Goal: Task Accomplishment & Management: Use online tool/utility

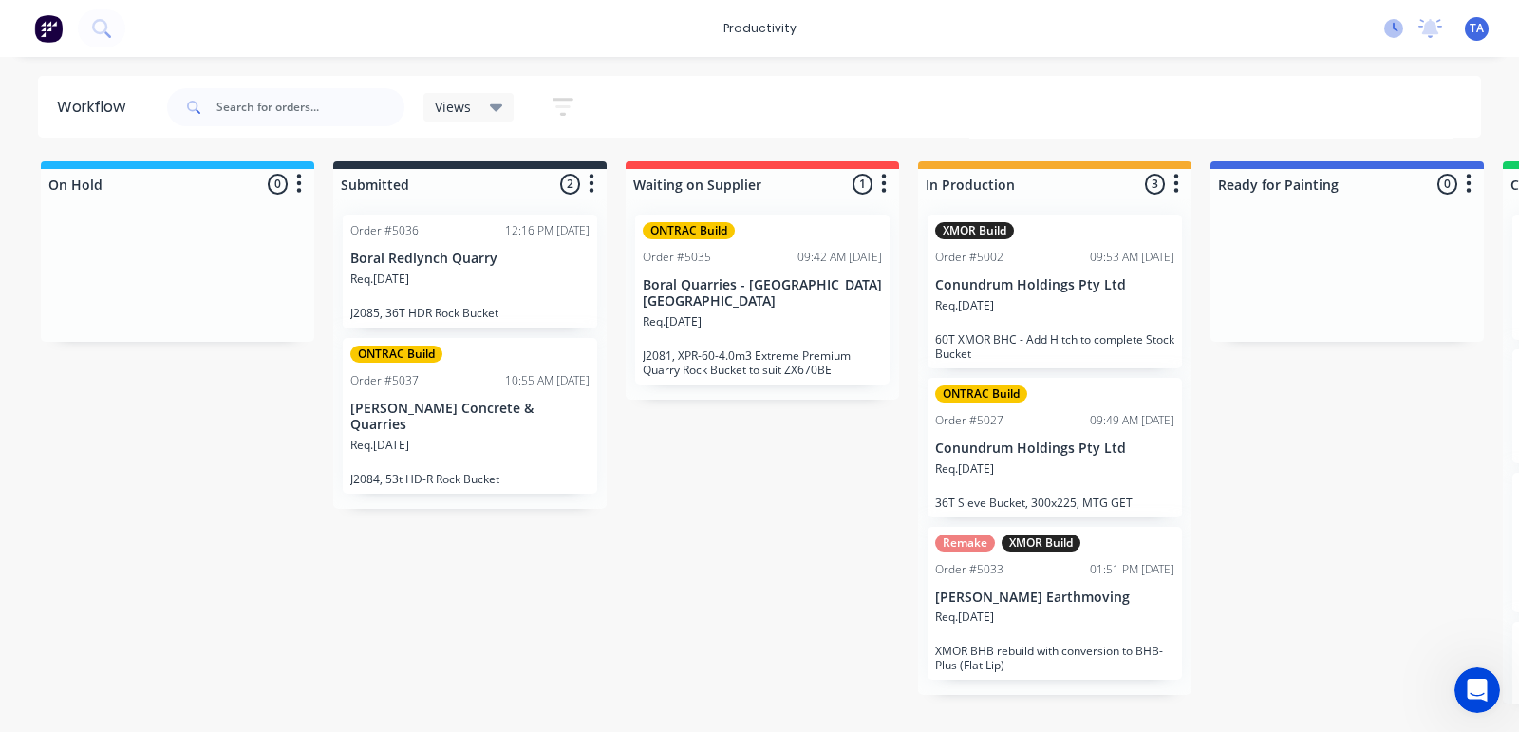
click at [1394, 27] on icon at bounding box center [1396, 27] width 6 height 9
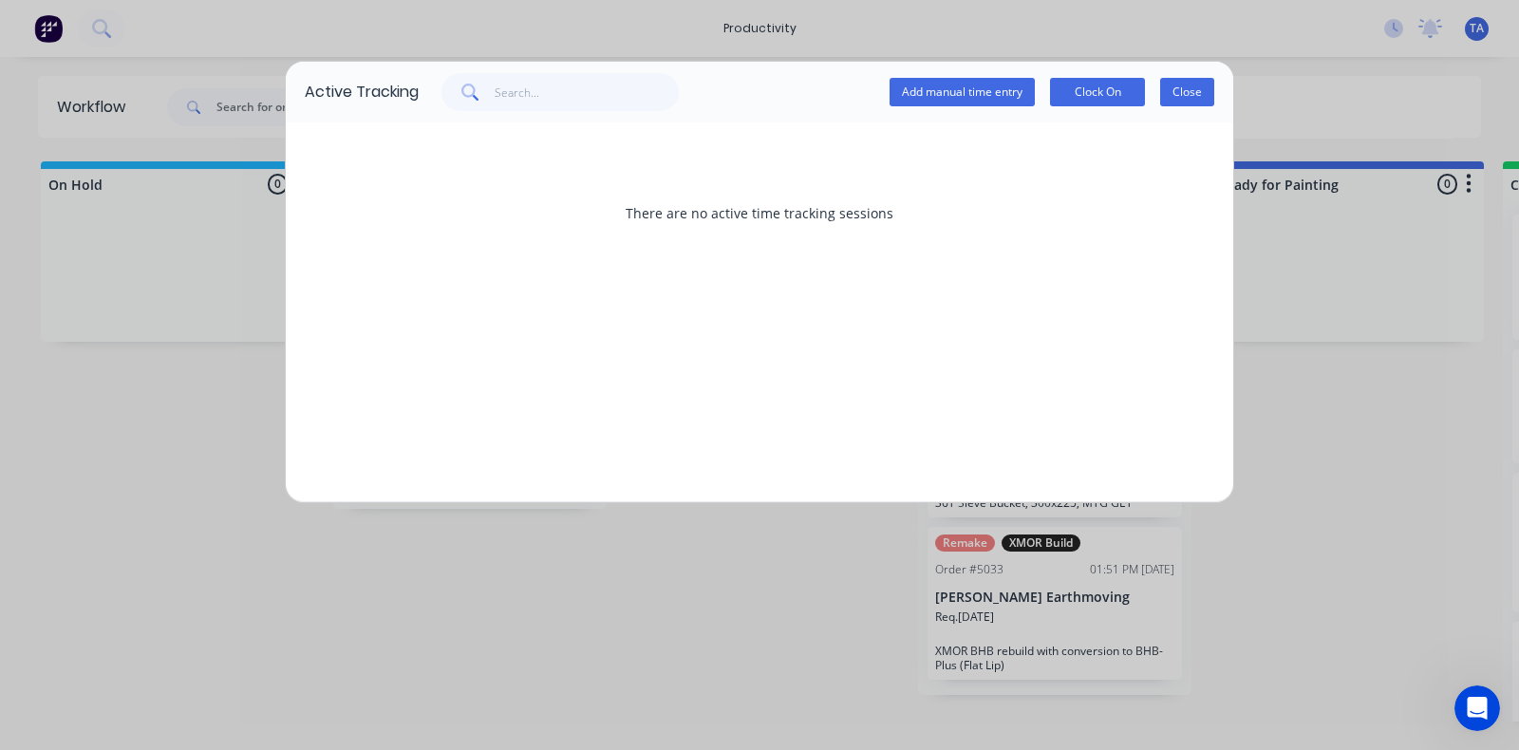
click at [1174, 89] on button "Close" at bounding box center [1187, 92] width 54 height 28
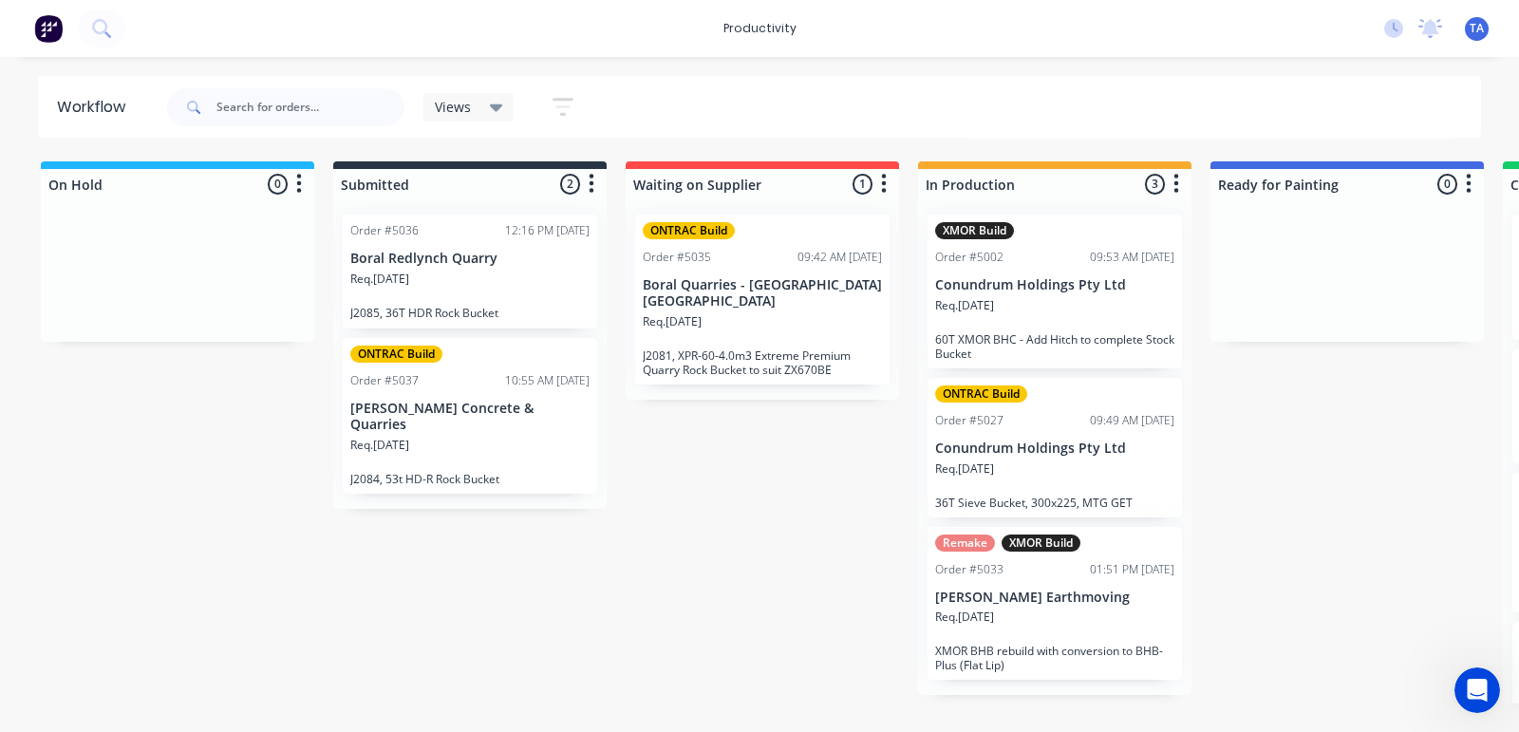
click at [1117, 609] on div "Req. [DATE]" at bounding box center [1054, 625] width 239 height 32
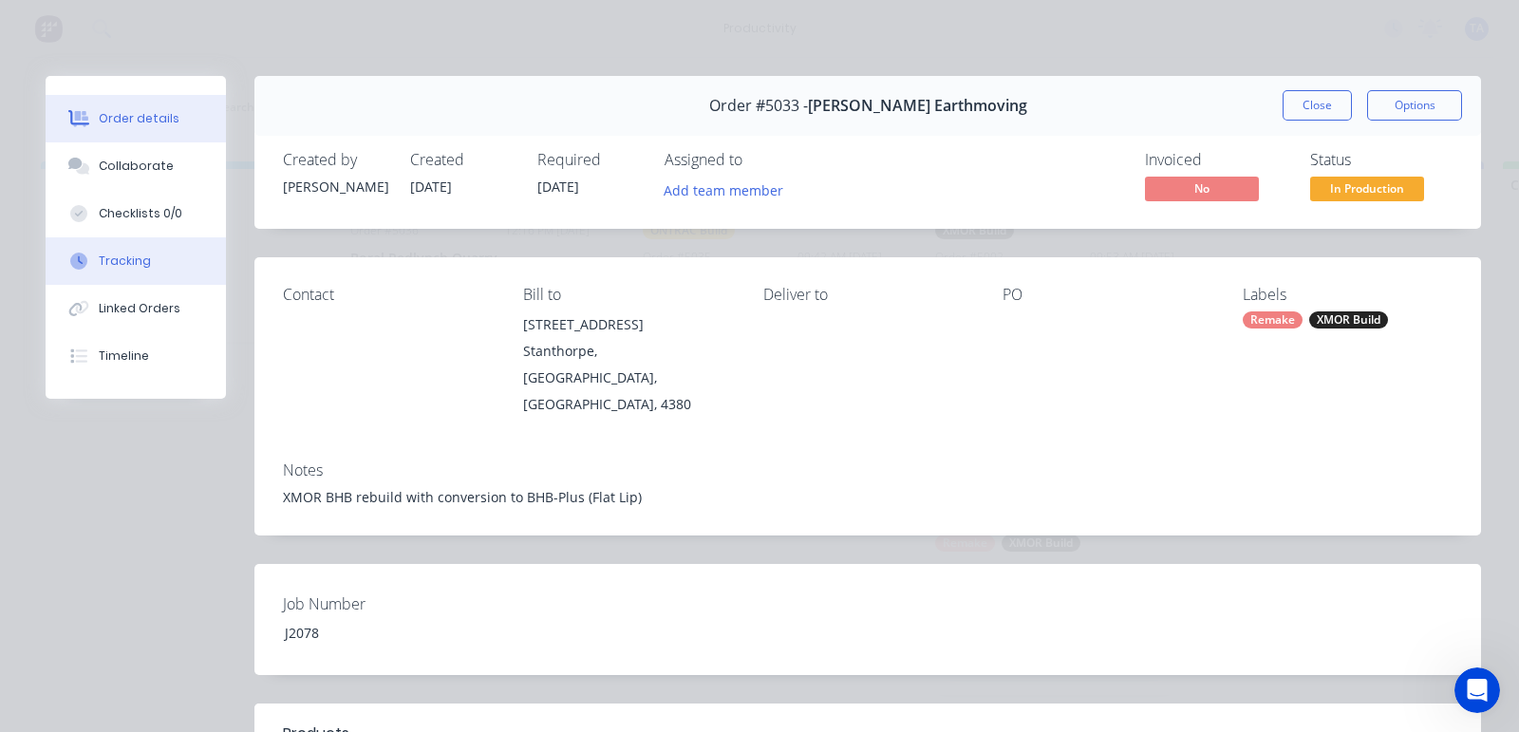
click at [124, 255] on div "Tracking" at bounding box center [125, 261] width 52 height 17
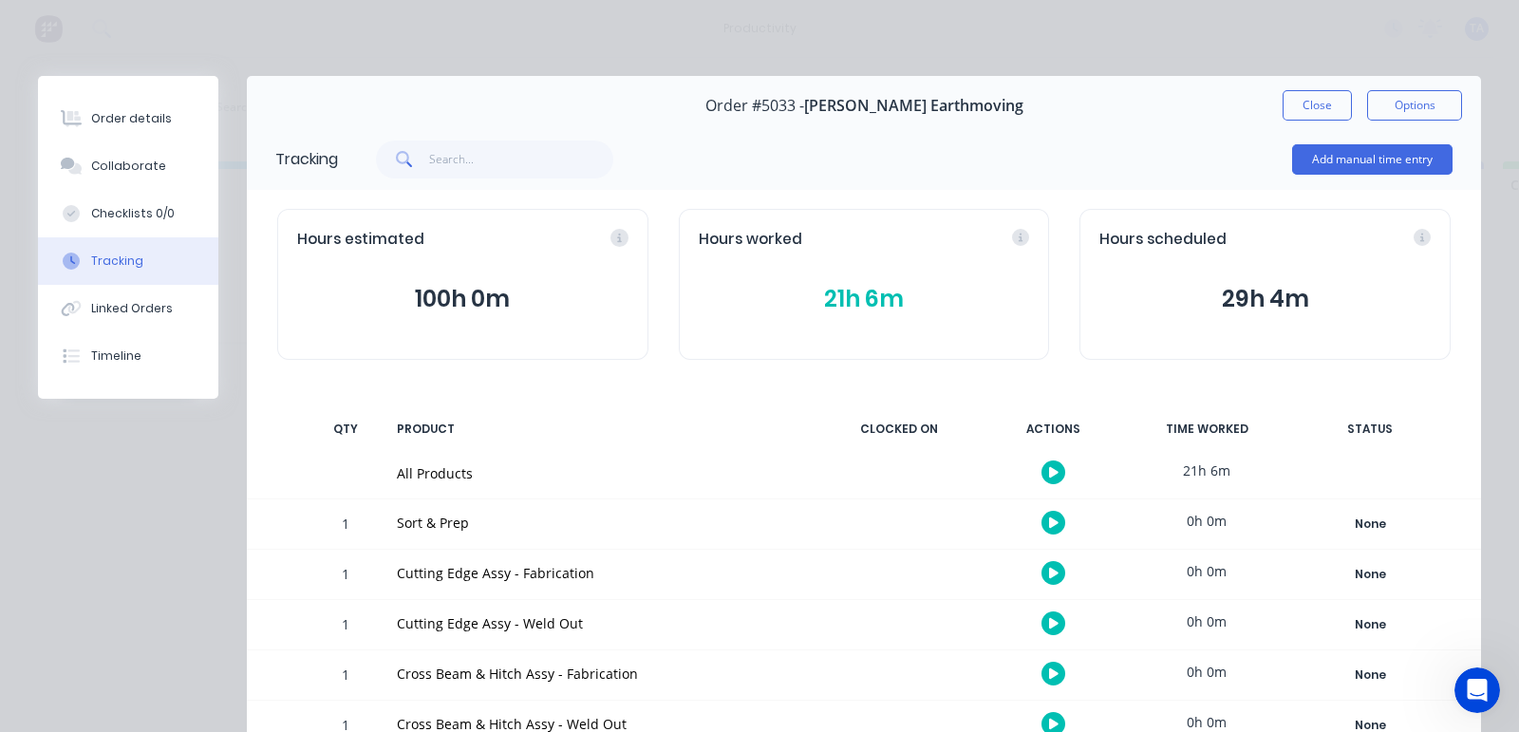
click at [1041, 470] on button "button" at bounding box center [1053, 472] width 24 height 24
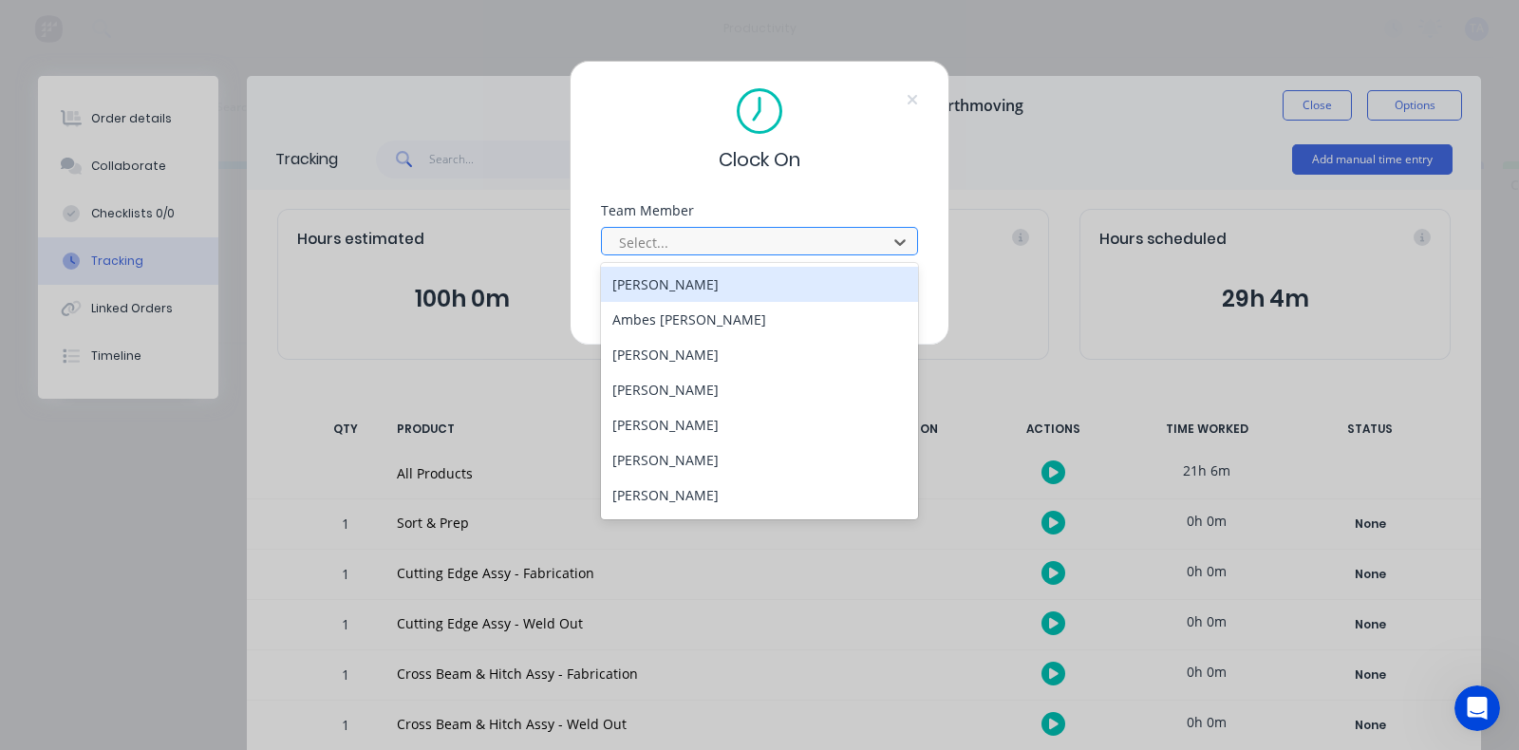
click at [694, 235] on div at bounding box center [747, 243] width 260 height 24
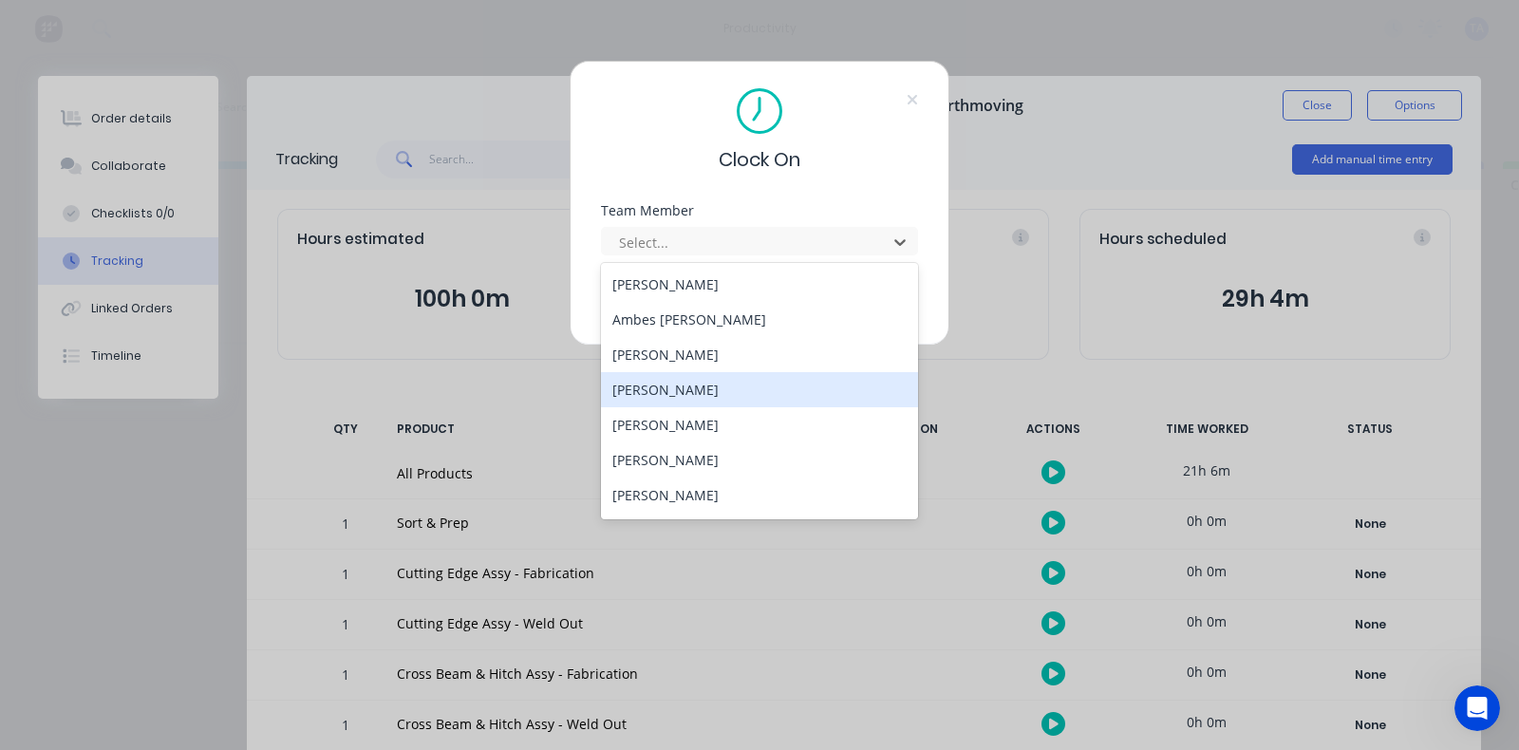
click at [682, 391] on div "[PERSON_NAME]" at bounding box center [759, 389] width 317 height 35
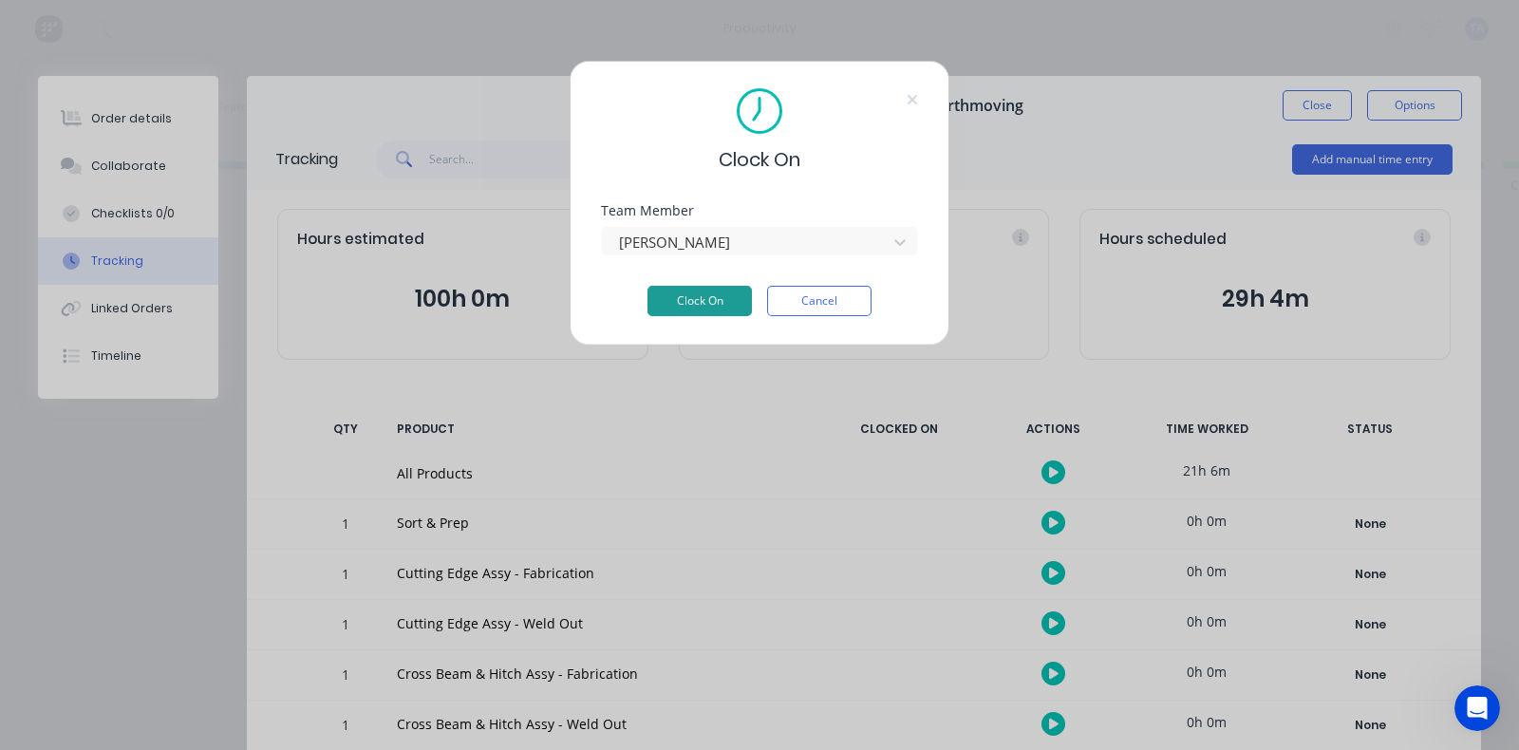
click at [702, 286] on button "Clock On" at bounding box center [699, 301] width 104 height 30
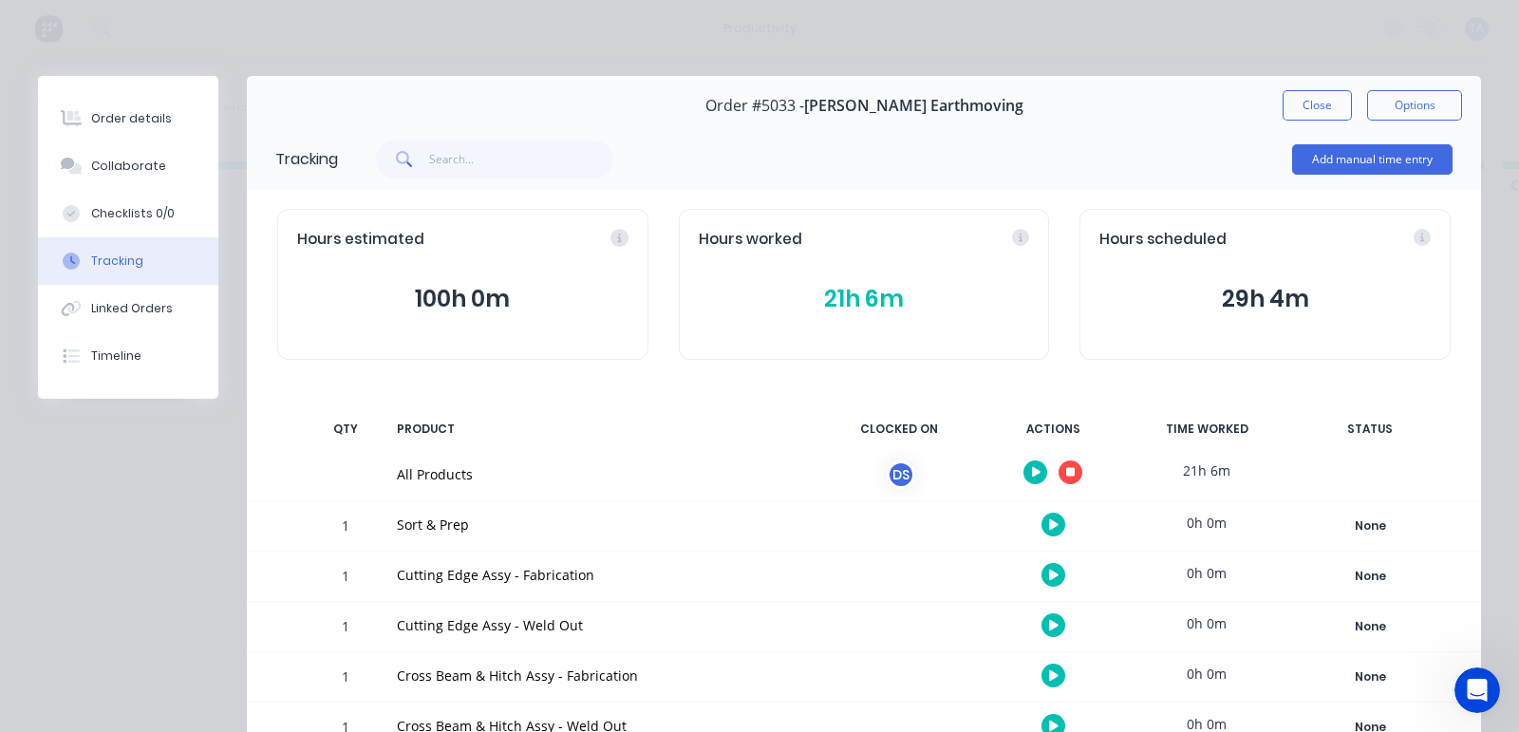
click at [1032, 476] on icon "button" at bounding box center [1036, 472] width 9 height 10
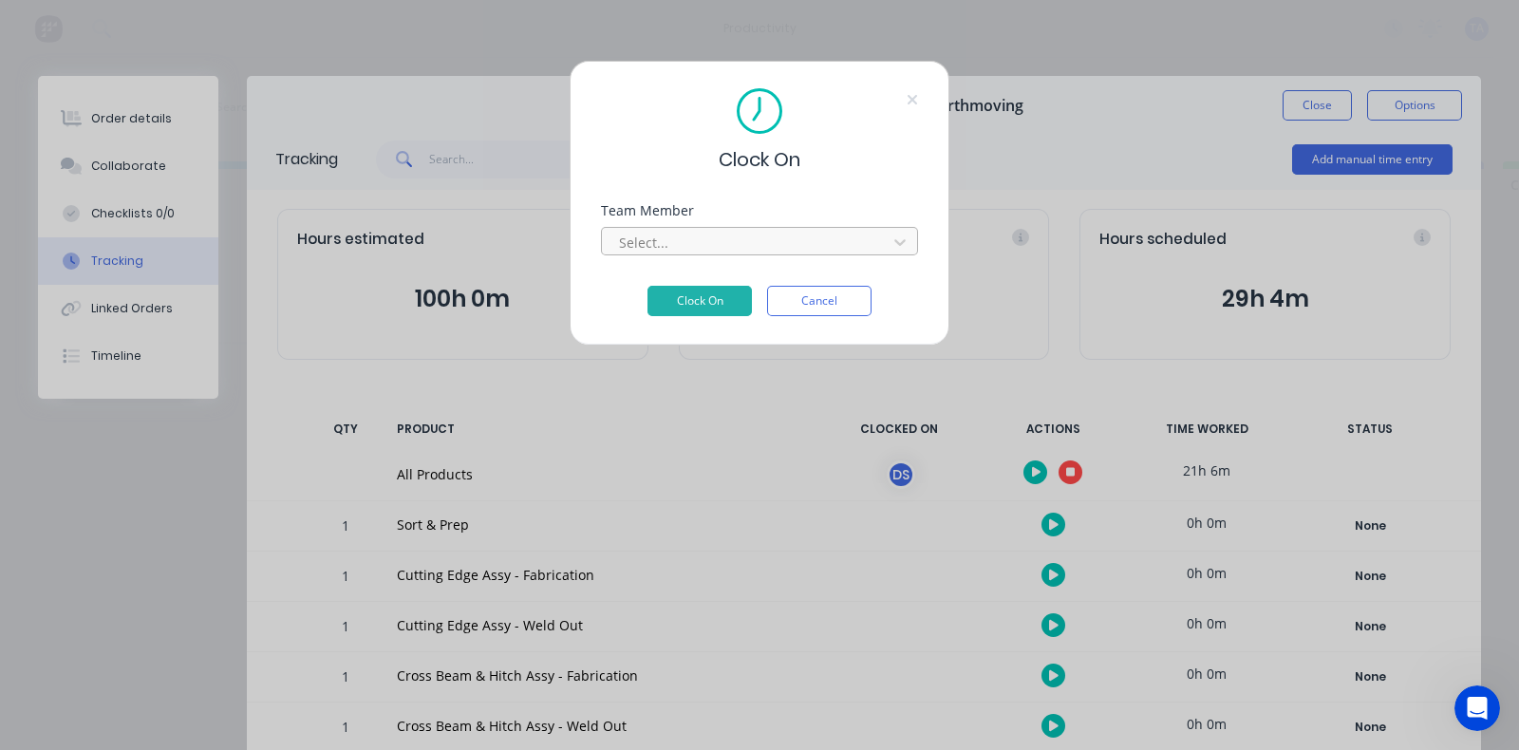
click at [821, 234] on div at bounding box center [747, 243] width 260 height 24
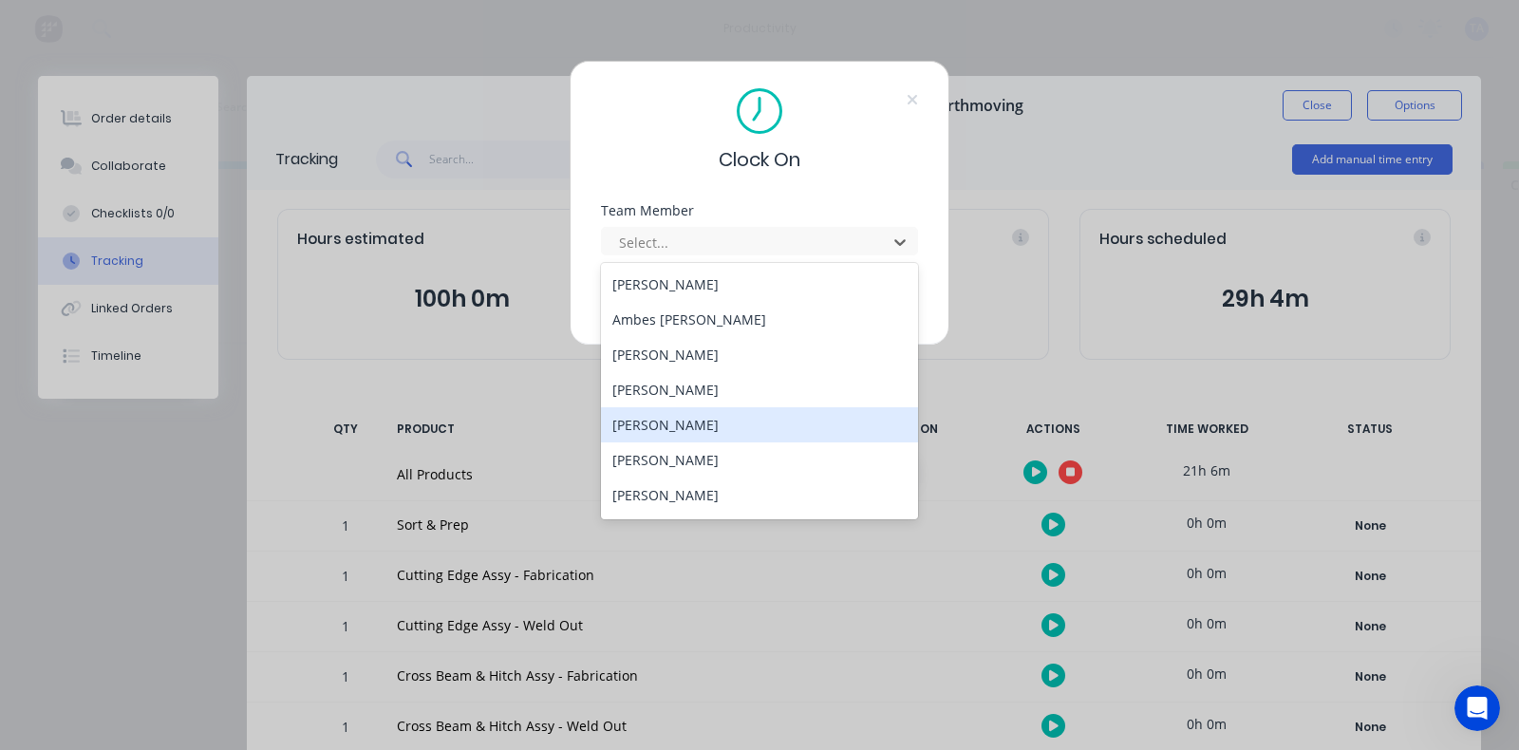
click at [712, 437] on div "[PERSON_NAME]" at bounding box center [759, 424] width 317 height 35
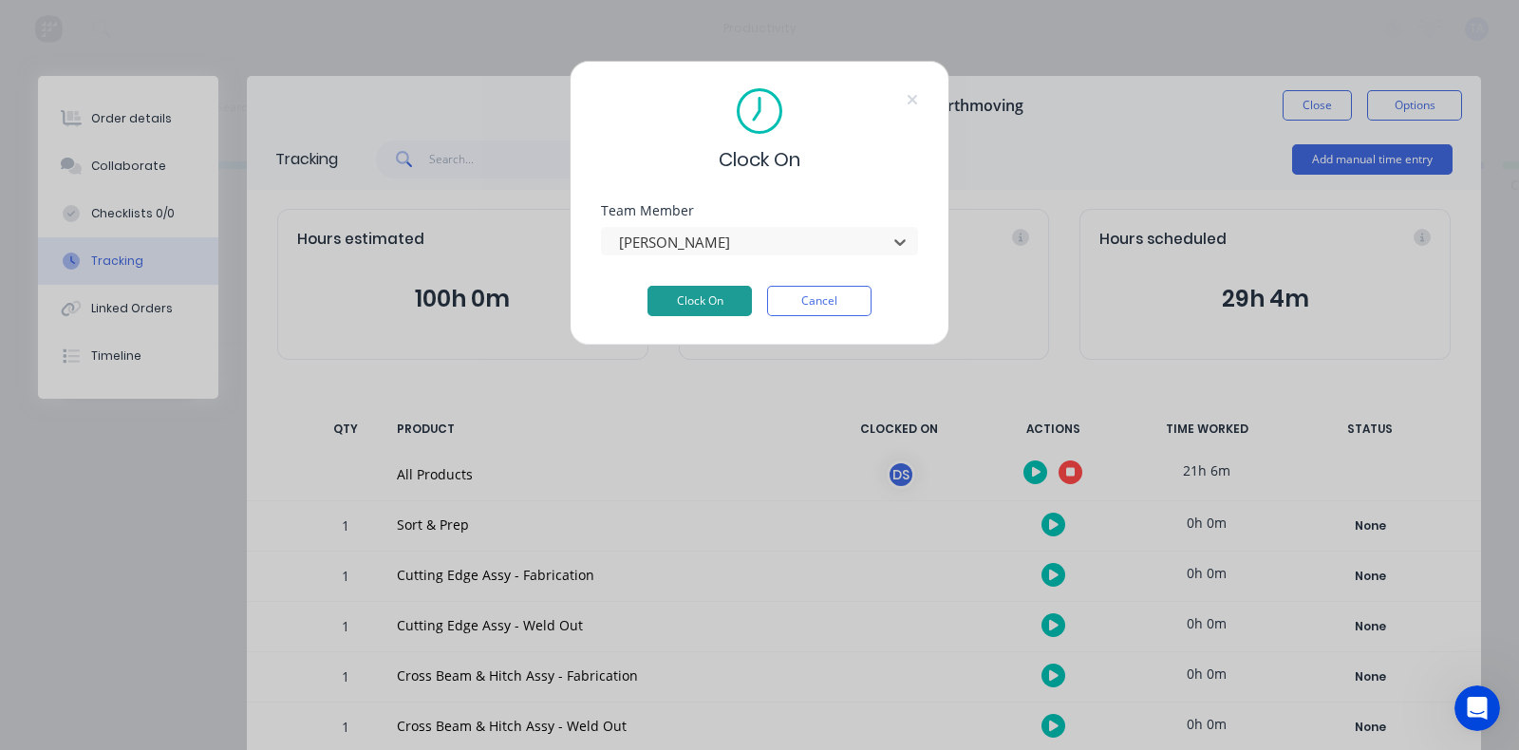
click at [722, 305] on button "Clock On" at bounding box center [699, 301] width 104 height 30
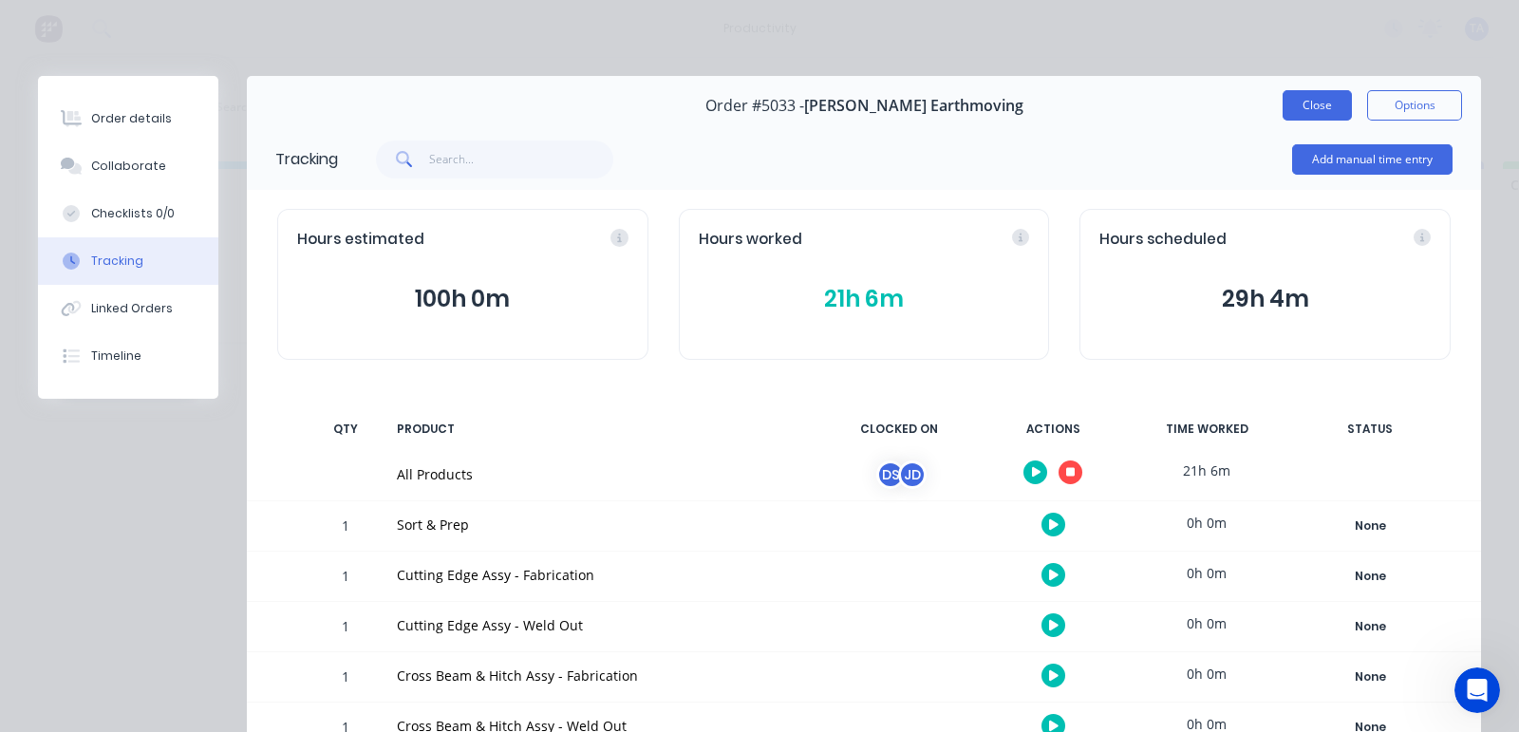
click at [1312, 107] on button "Close" at bounding box center [1317, 105] width 69 height 30
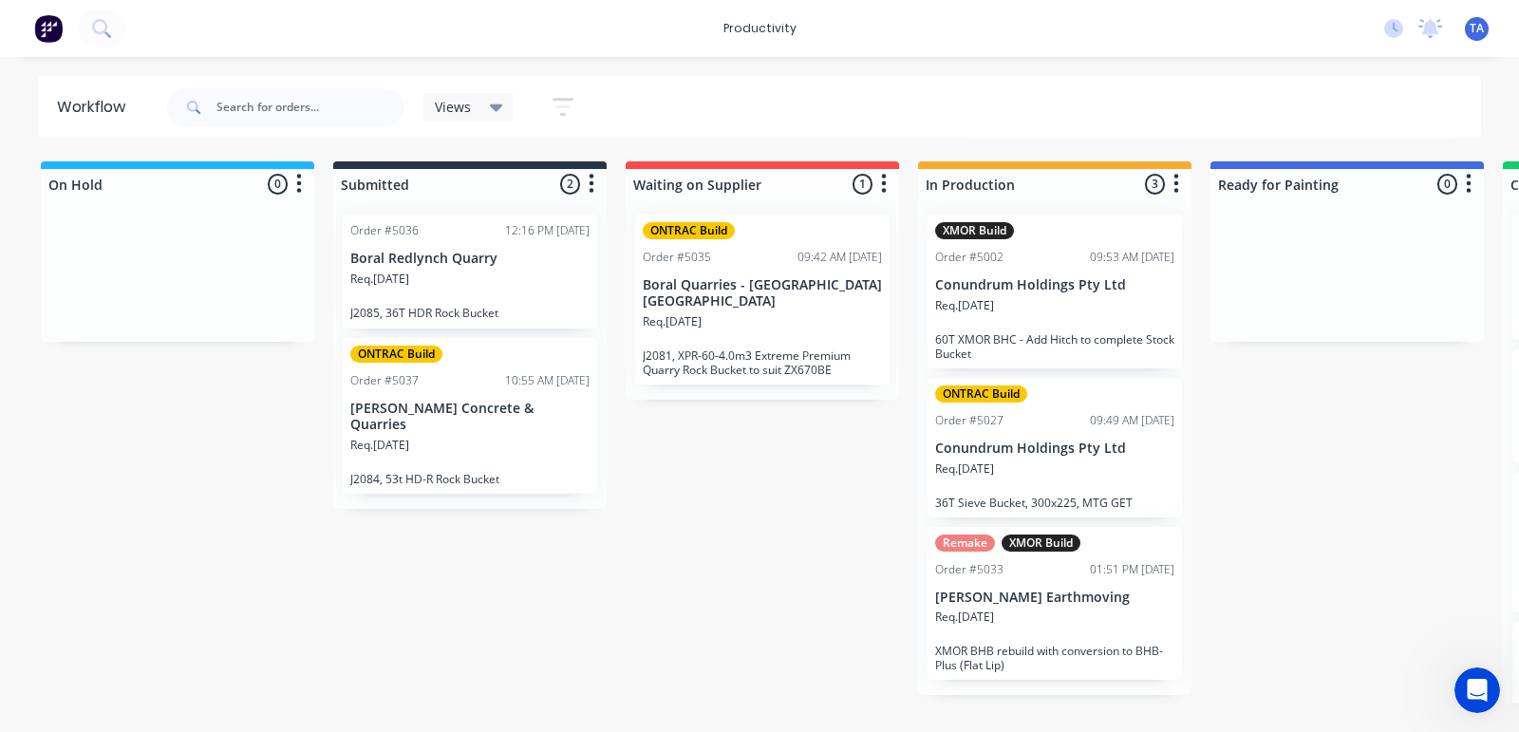
click at [1075, 313] on div "Req. [DATE]" at bounding box center [1054, 313] width 239 height 32
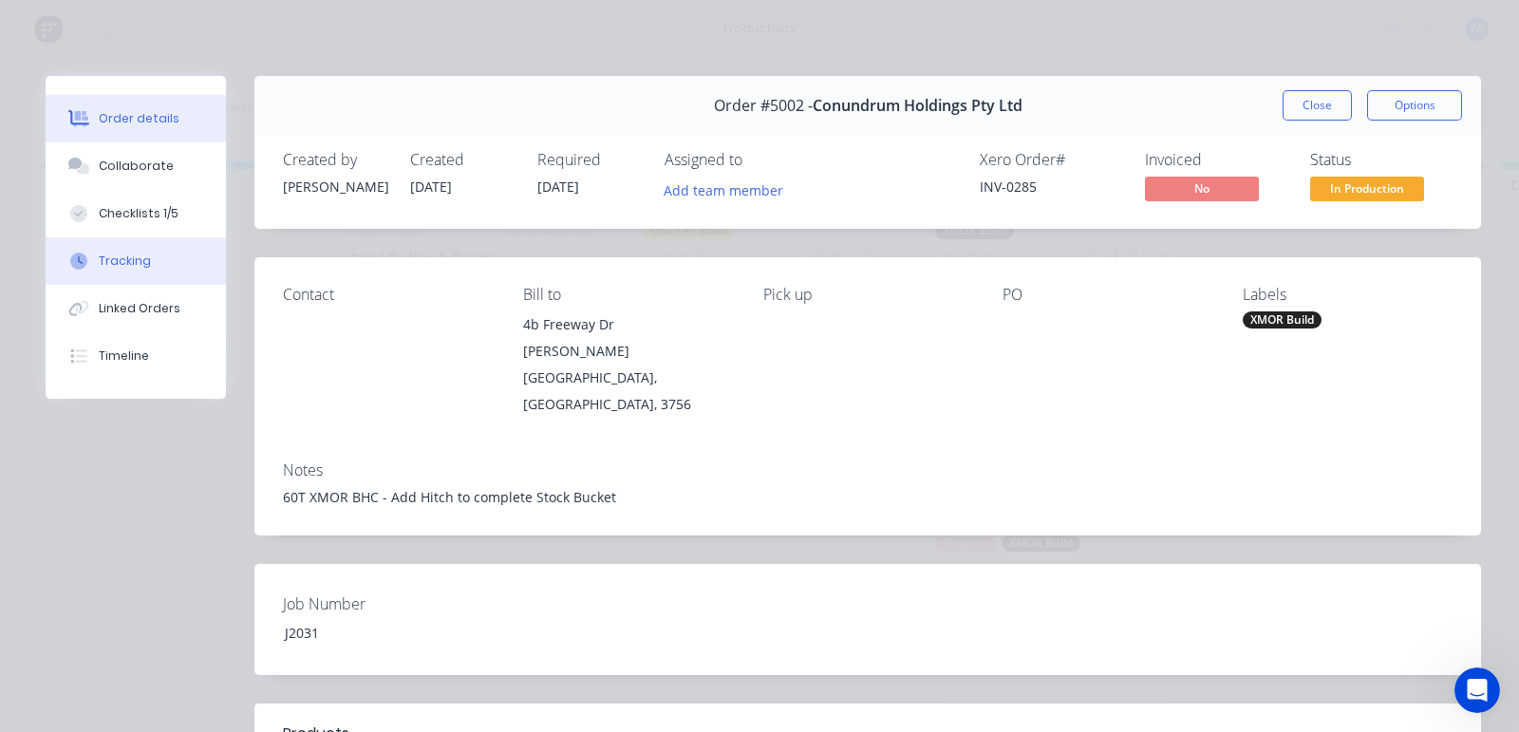
click at [110, 253] on div "Tracking" at bounding box center [125, 261] width 52 height 17
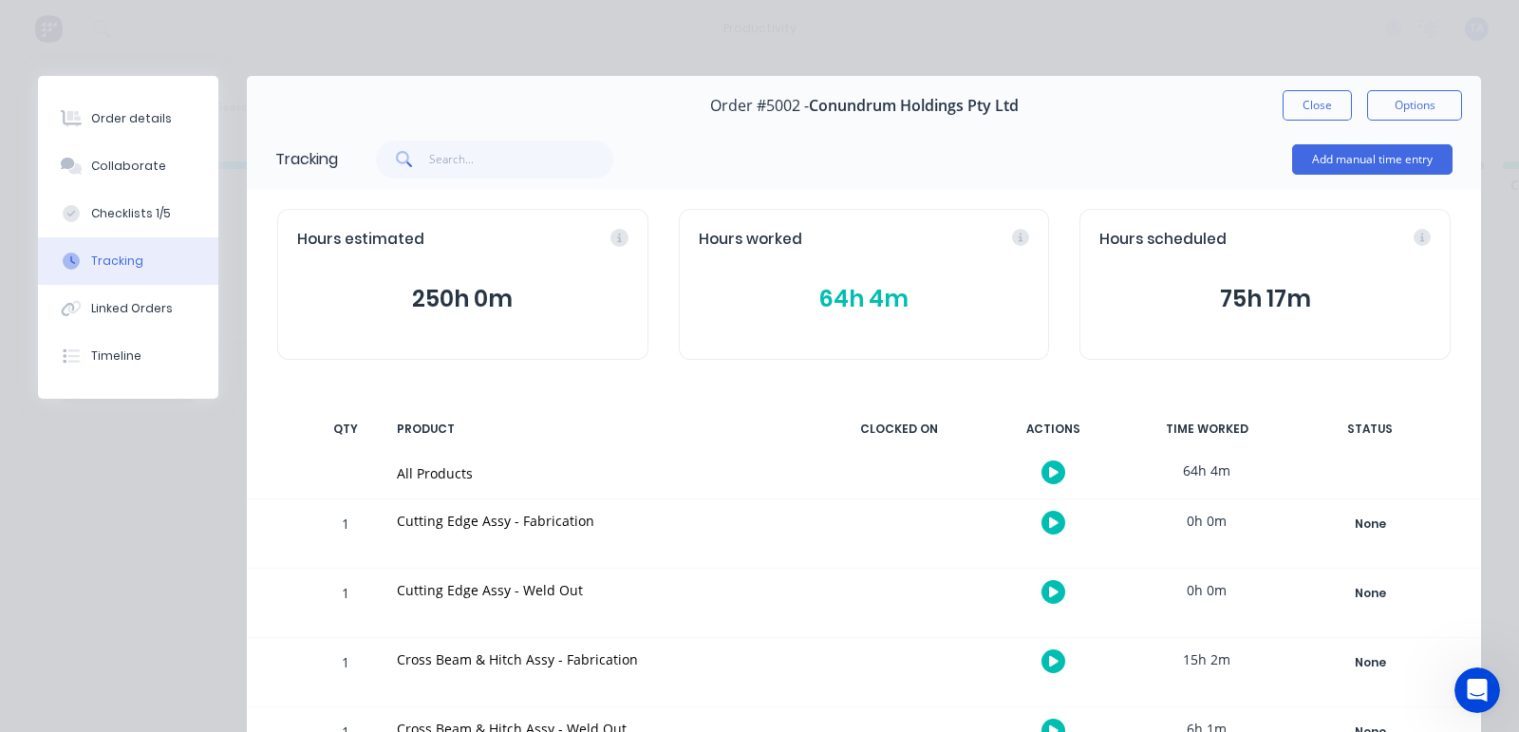
click at [1049, 468] on icon "button" at bounding box center [1053, 472] width 9 height 12
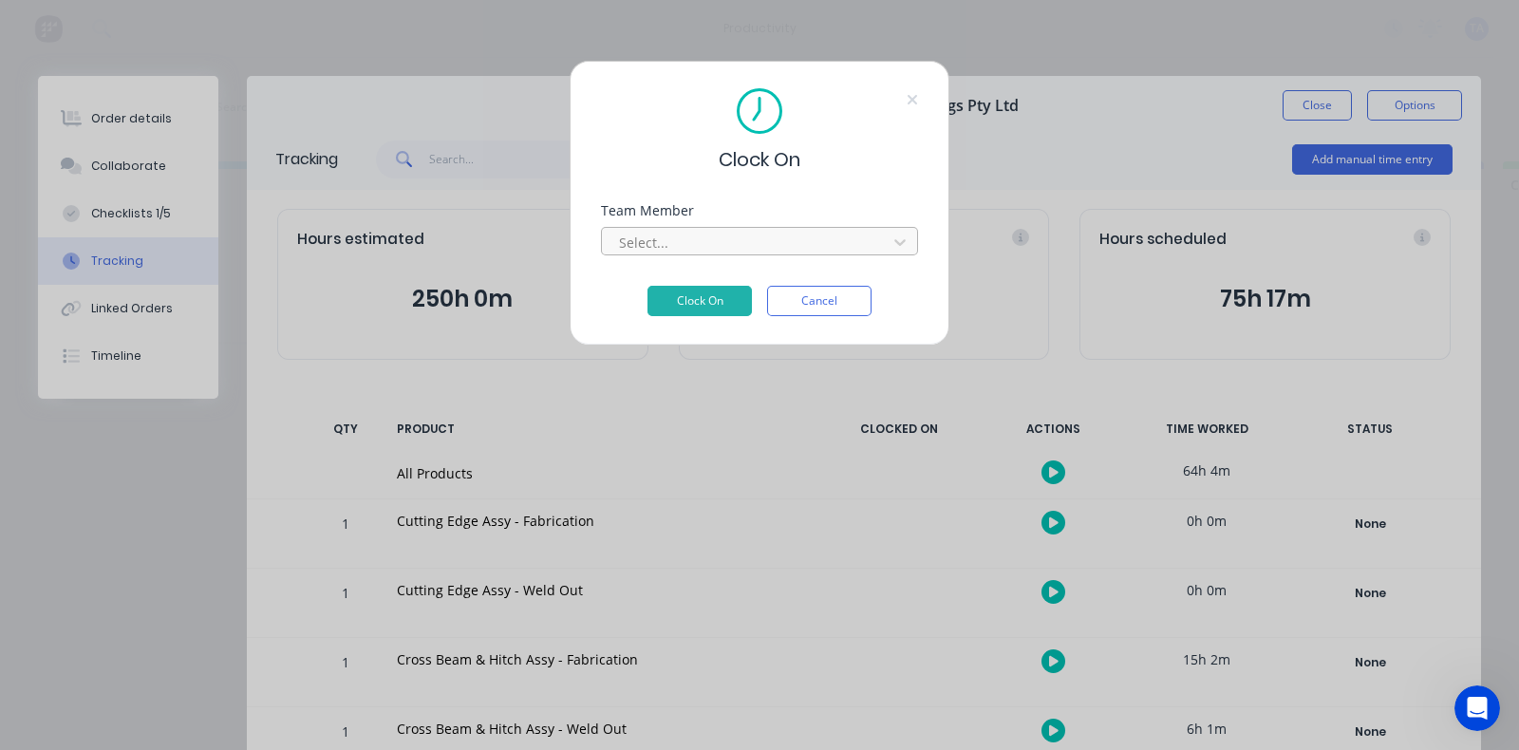
click at [708, 251] on div at bounding box center [747, 243] width 260 height 24
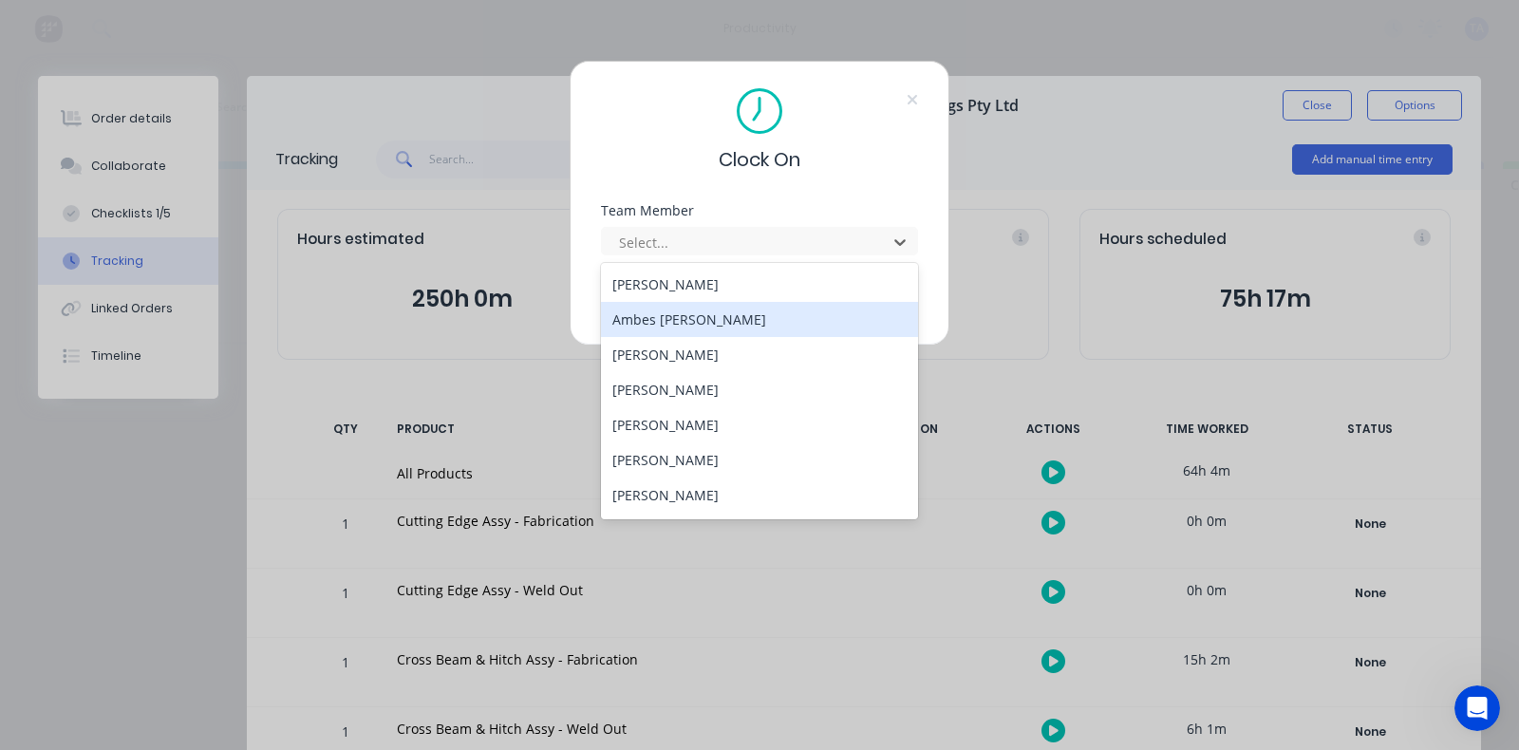
click at [693, 326] on div "Clock On Team Member 9 results available. Use Up and Down to choose options, pr…" at bounding box center [760, 203] width 380 height 285
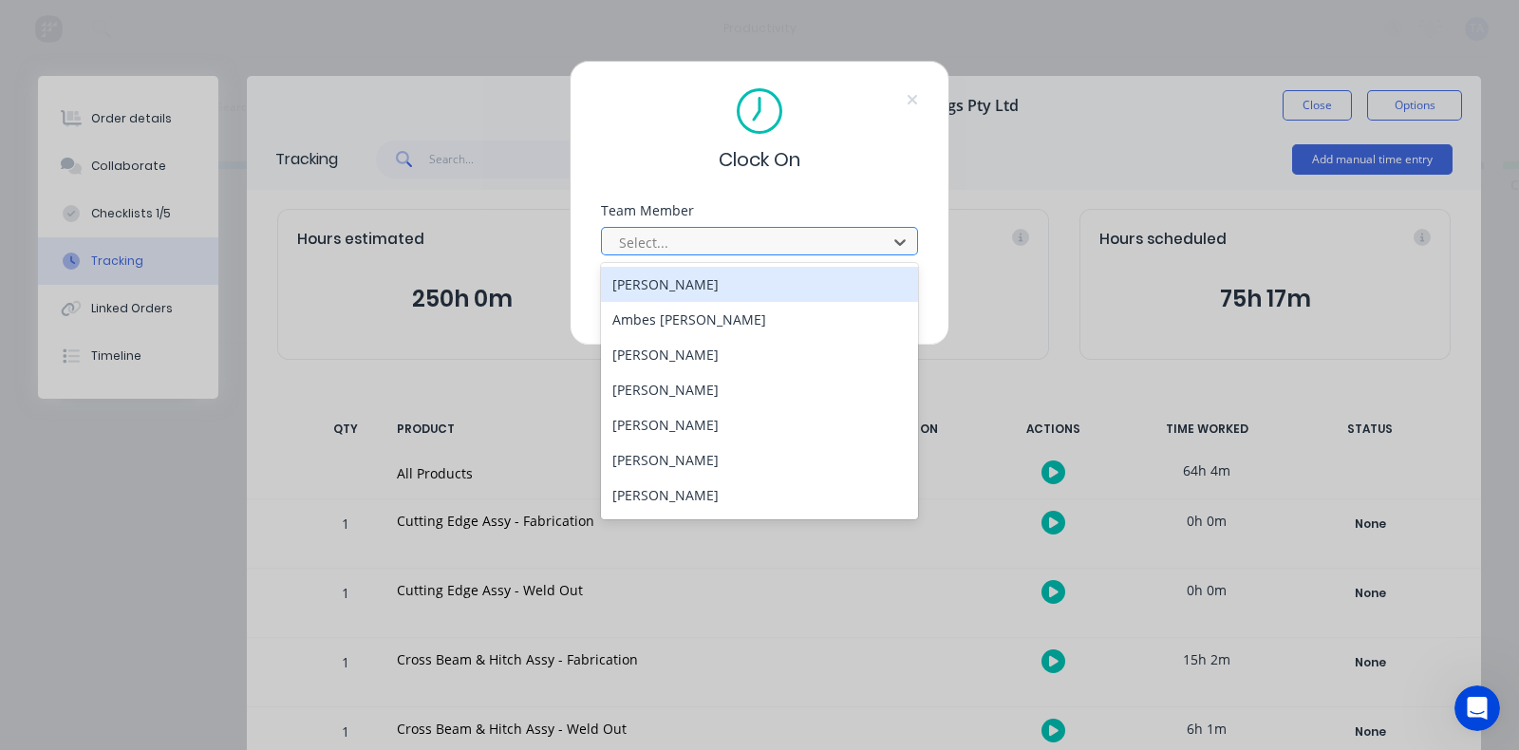
click at [697, 241] on div at bounding box center [747, 243] width 260 height 24
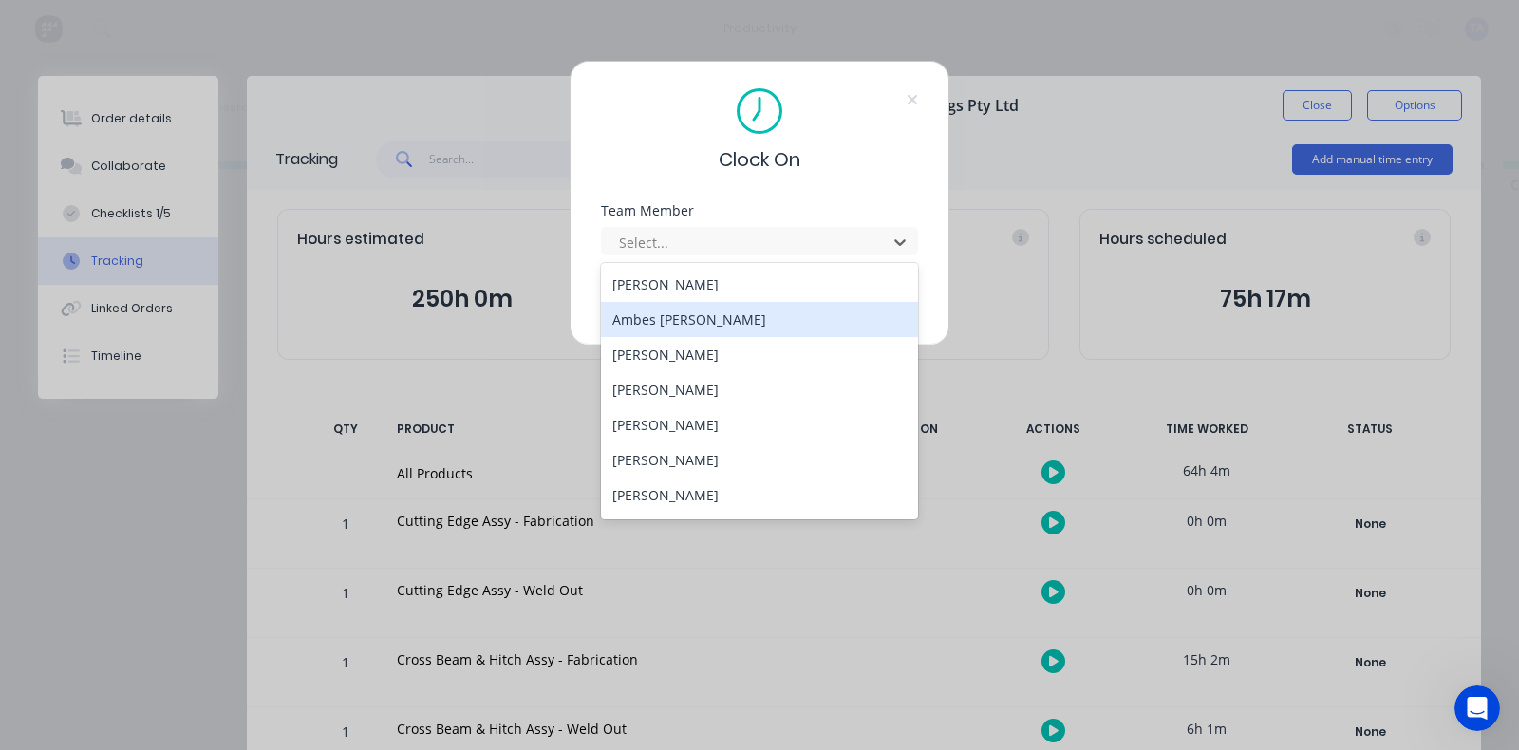
click at [693, 318] on div "Ambes [PERSON_NAME]" at bounding box center [759, 319] width 317 height 35
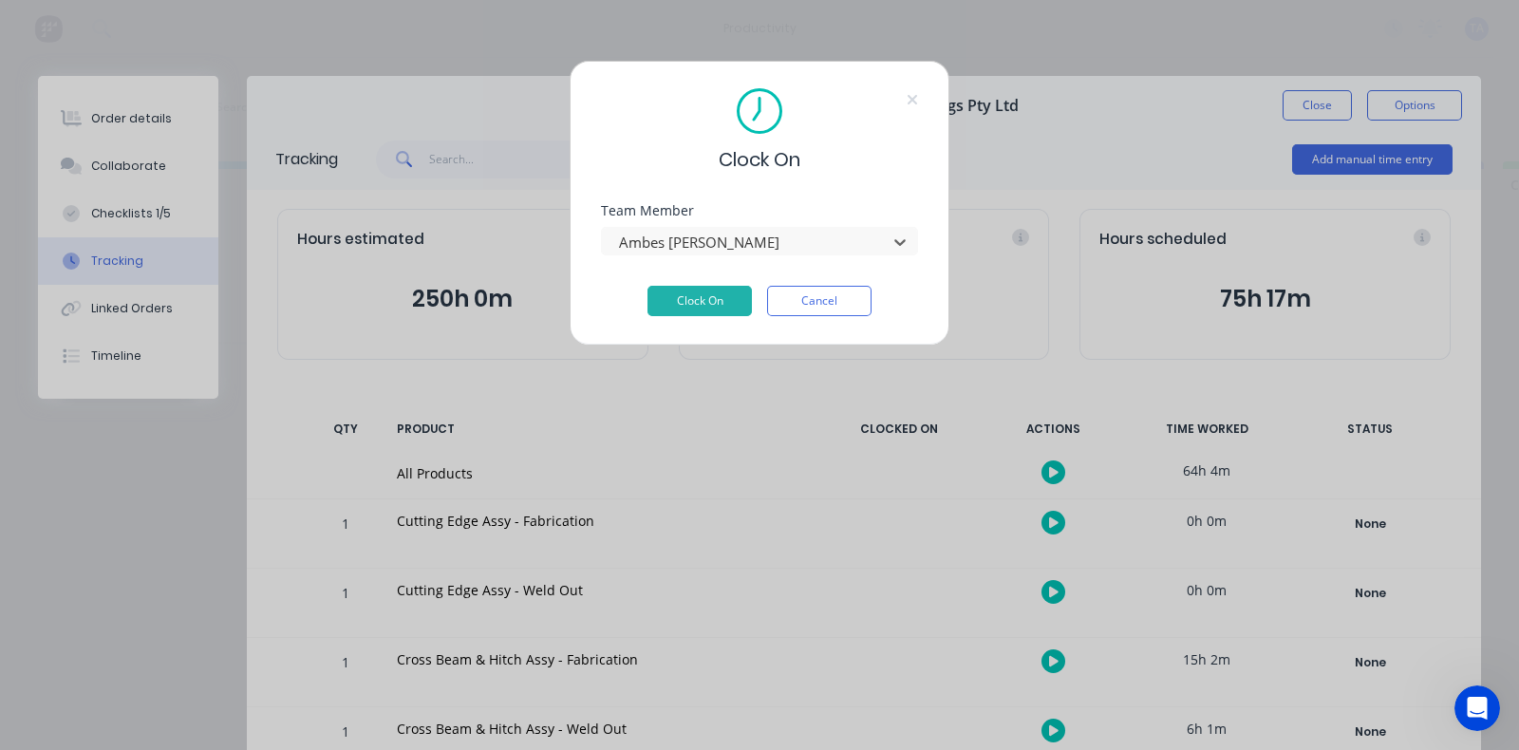
click at [704, 276] on div "Team Member option [PERSON_NAME], selected. Ambes [PERSON_NAME]" at bounding box center [759, 245] width 317 height 82
click at [706, 289] on button "Clock On" at bounding box center [699, 301] width 104 height 30
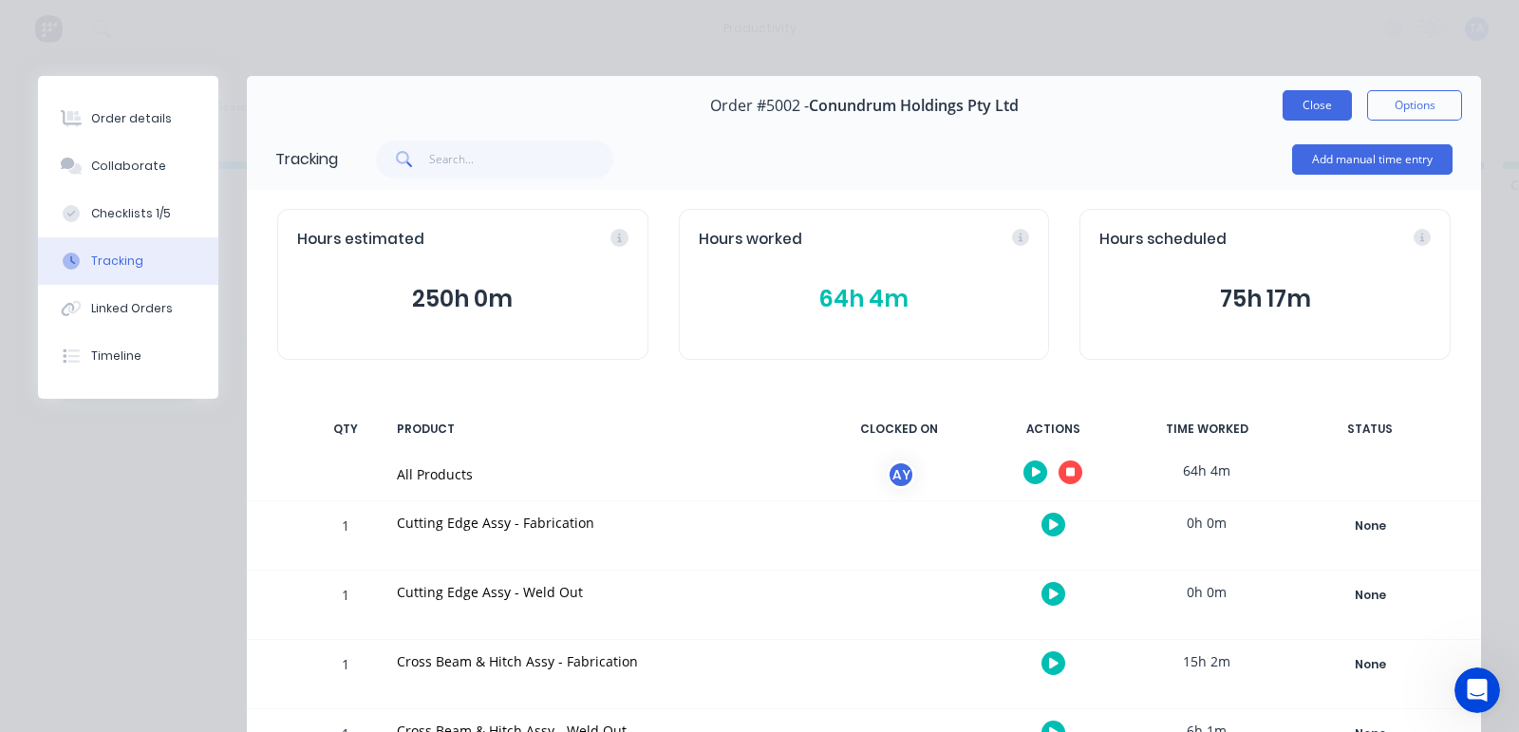
click at [1283, 104] on button "Close" at bounding box center [1317, 105] width 69 height 30
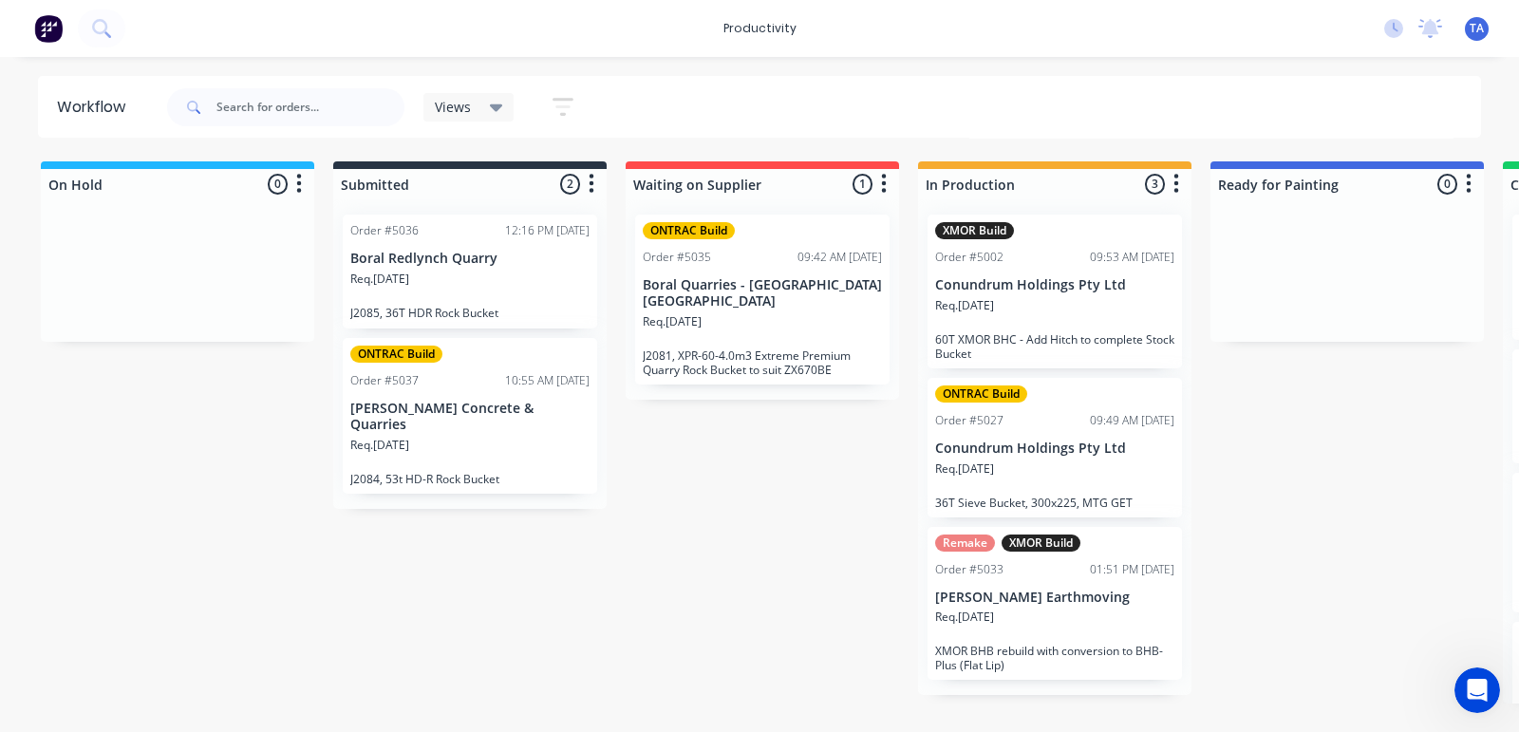
click at [1125, 596] on p "[PERSON_NAME] Earthmoving" at bounding box center [1054, 598] width 239 height 16
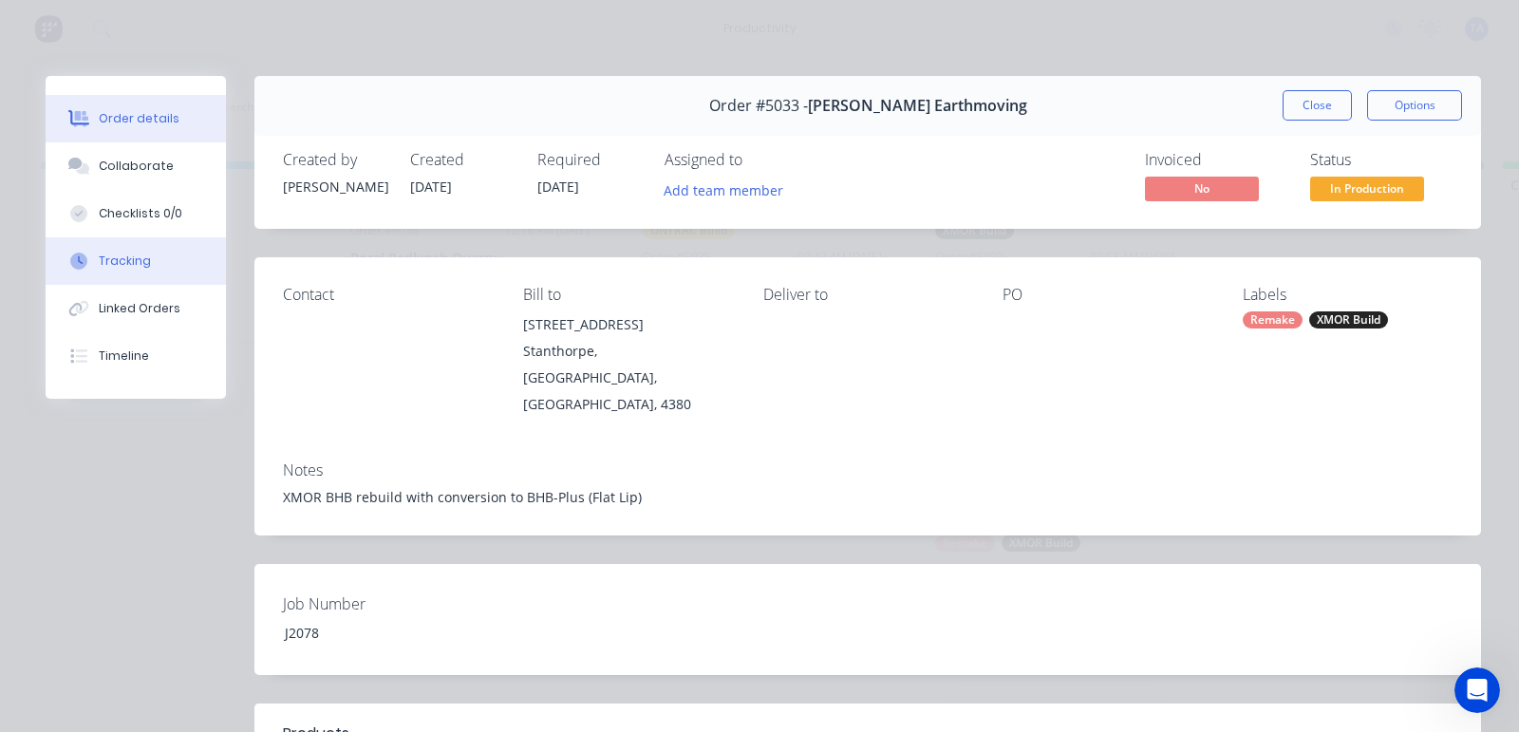
click at [154, 263] on button "Tracking" at bounding box center [136, 260] width 180 height 47
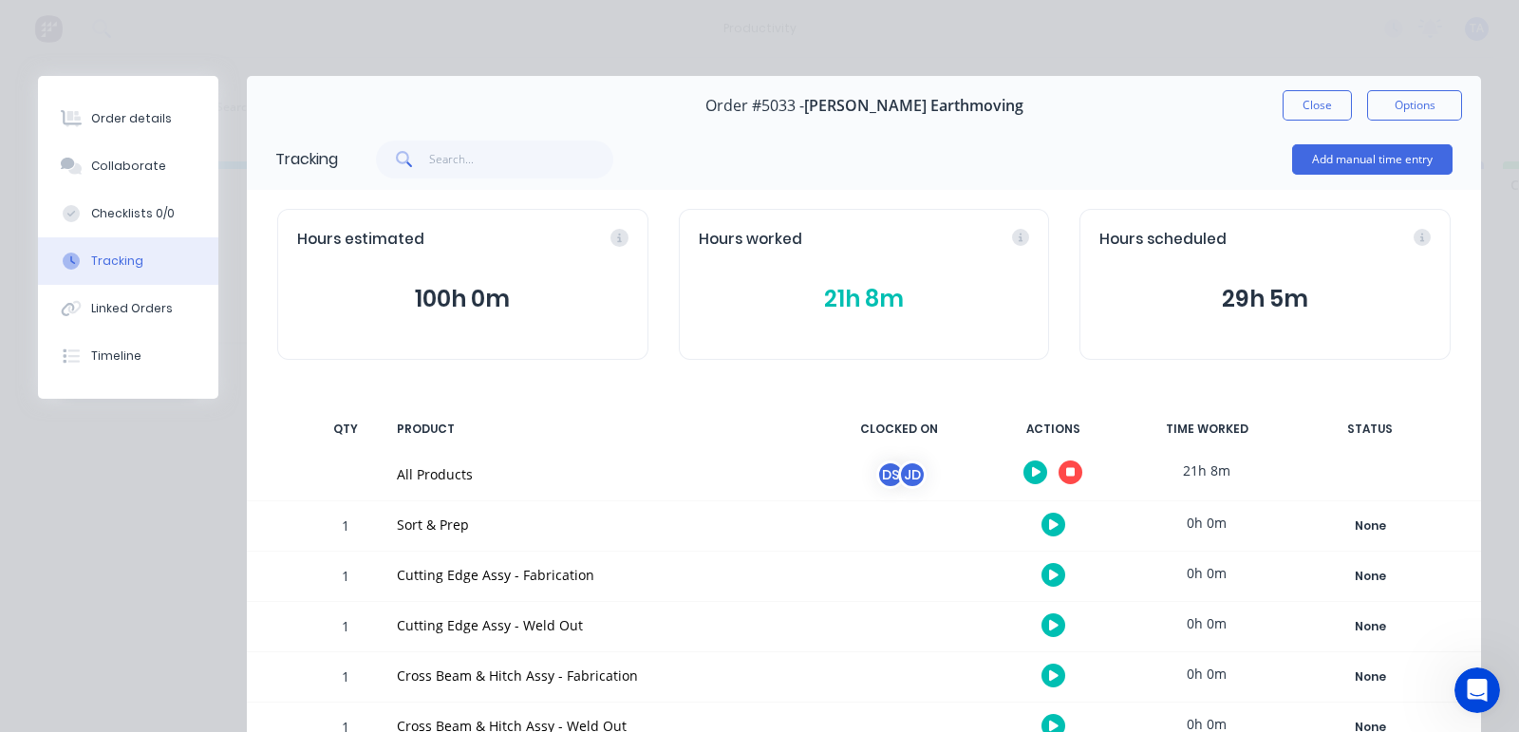
click at [1032, 466] on icon "button" at bounding box center [1036, 472] width 9 height 12
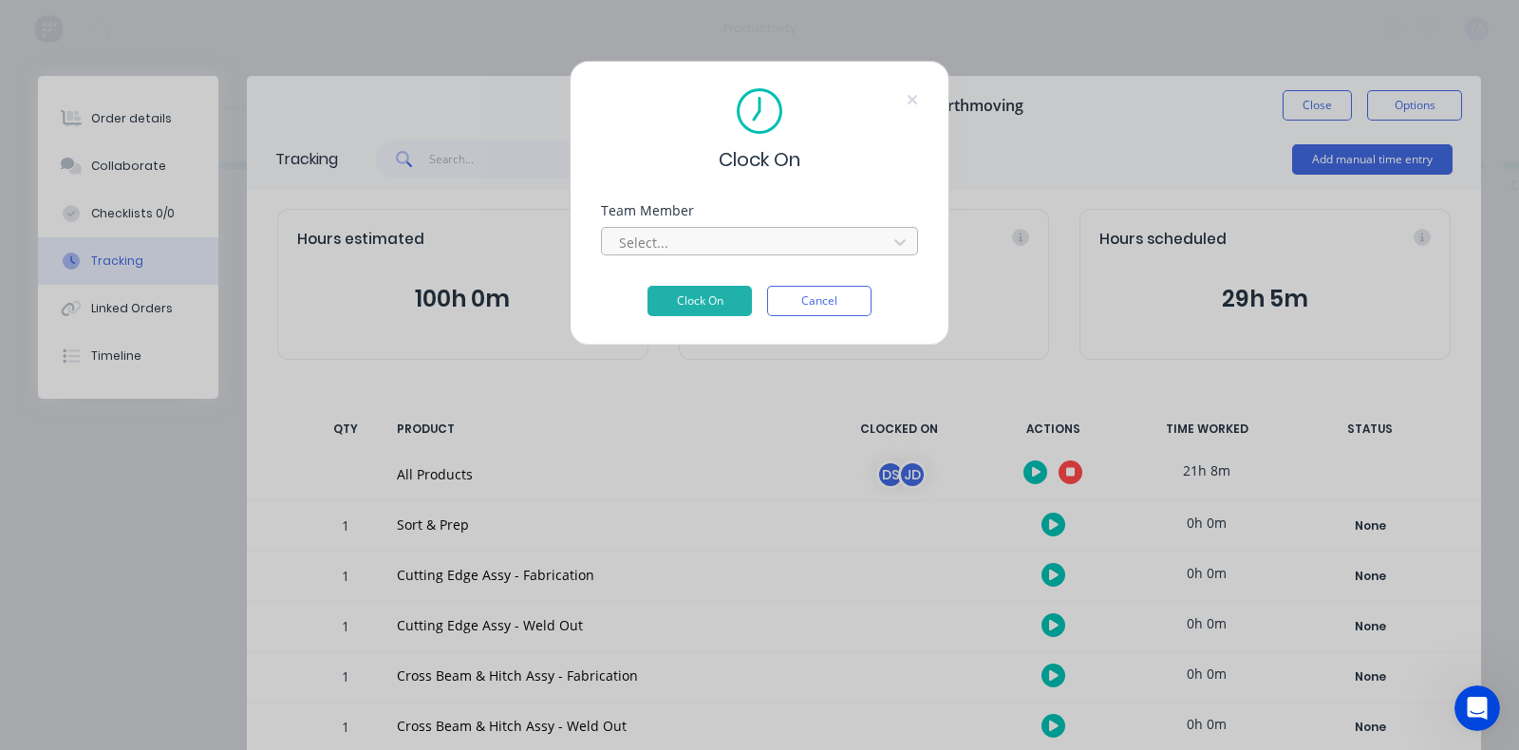
click at [771, 234] on div at bounding box center [747, 243] width 260 height 24
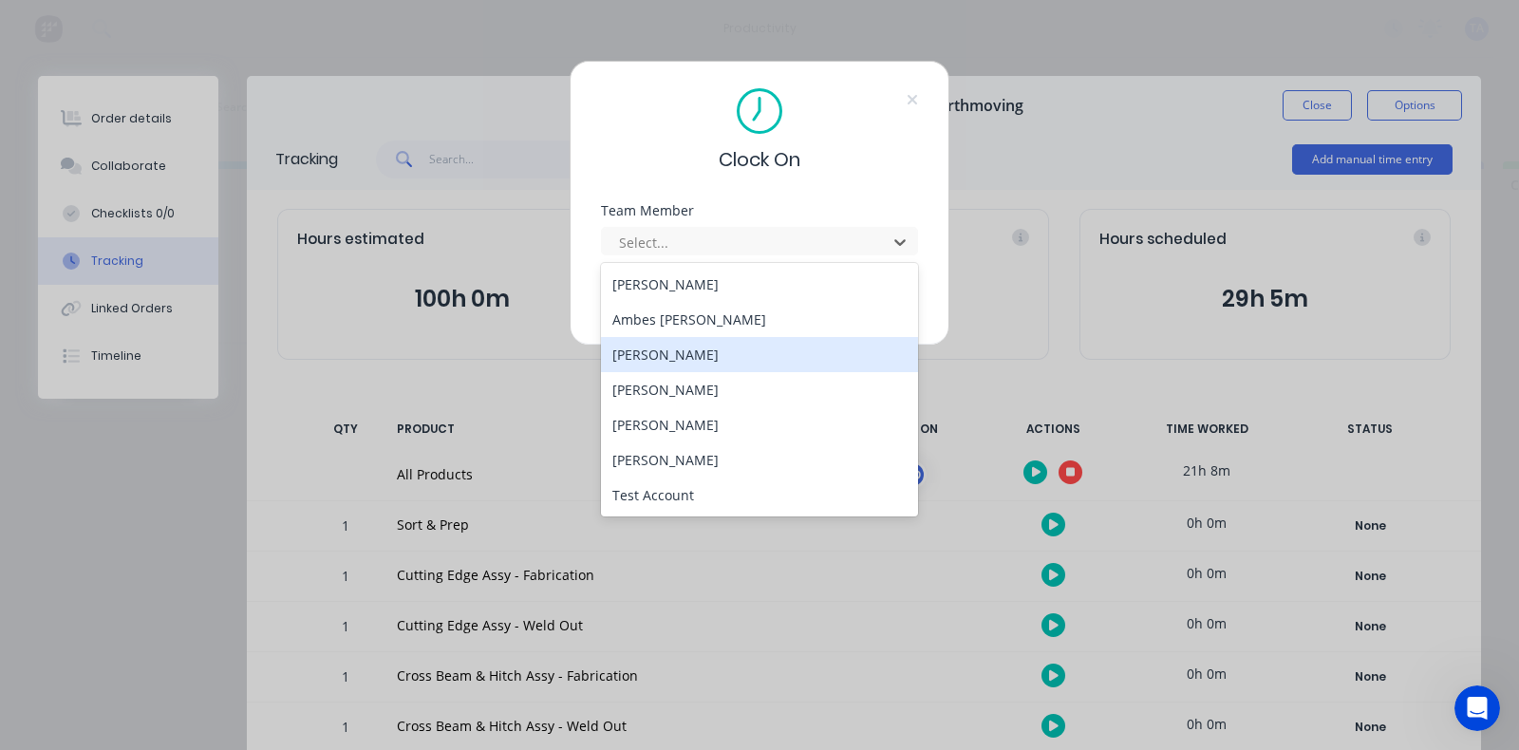
click at [669, 361] on div "[PERSON_NAME]" at bounding box center [759, 354] width 317 height 35
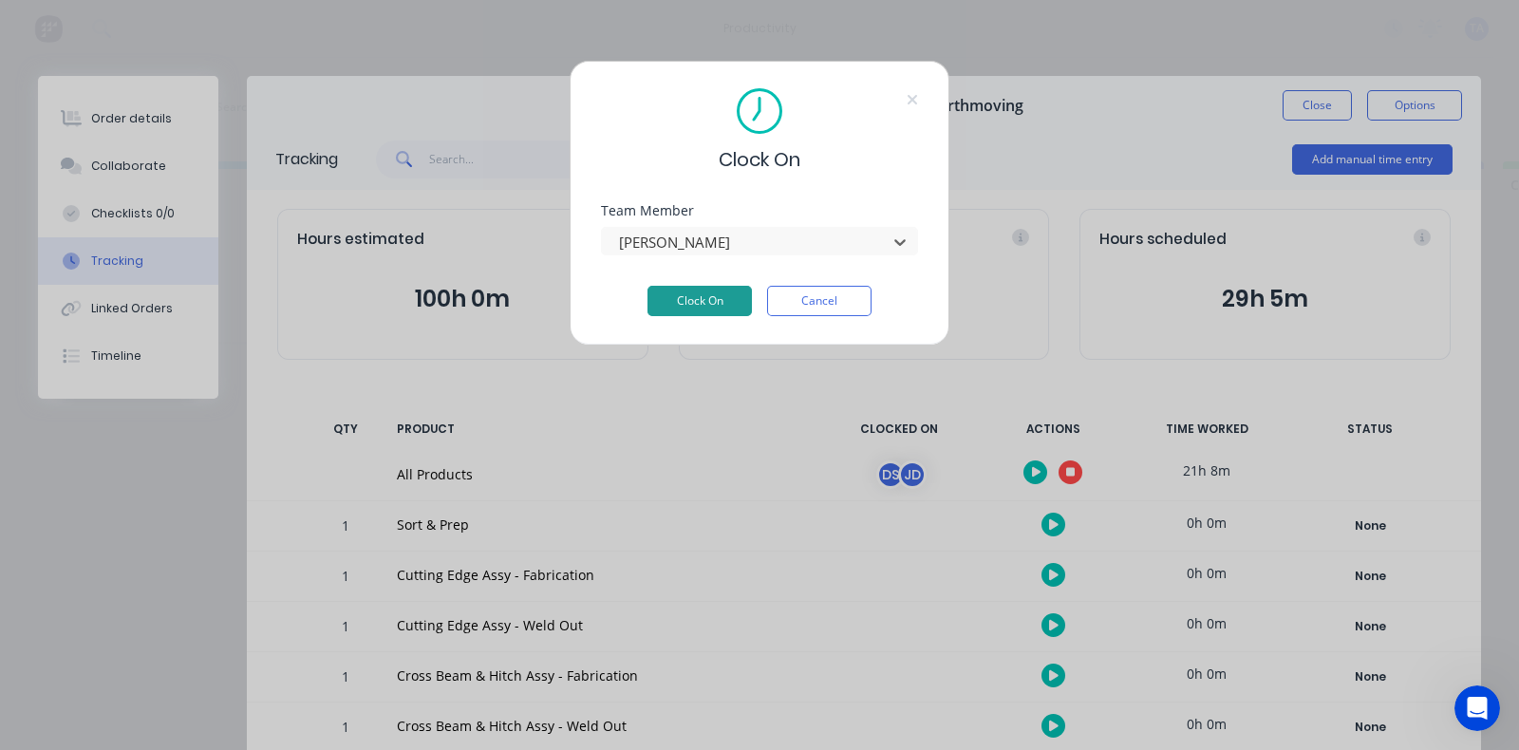
click at [696, 306] on button "Clock On" at bounding box center [699, 301] width 104 height 30
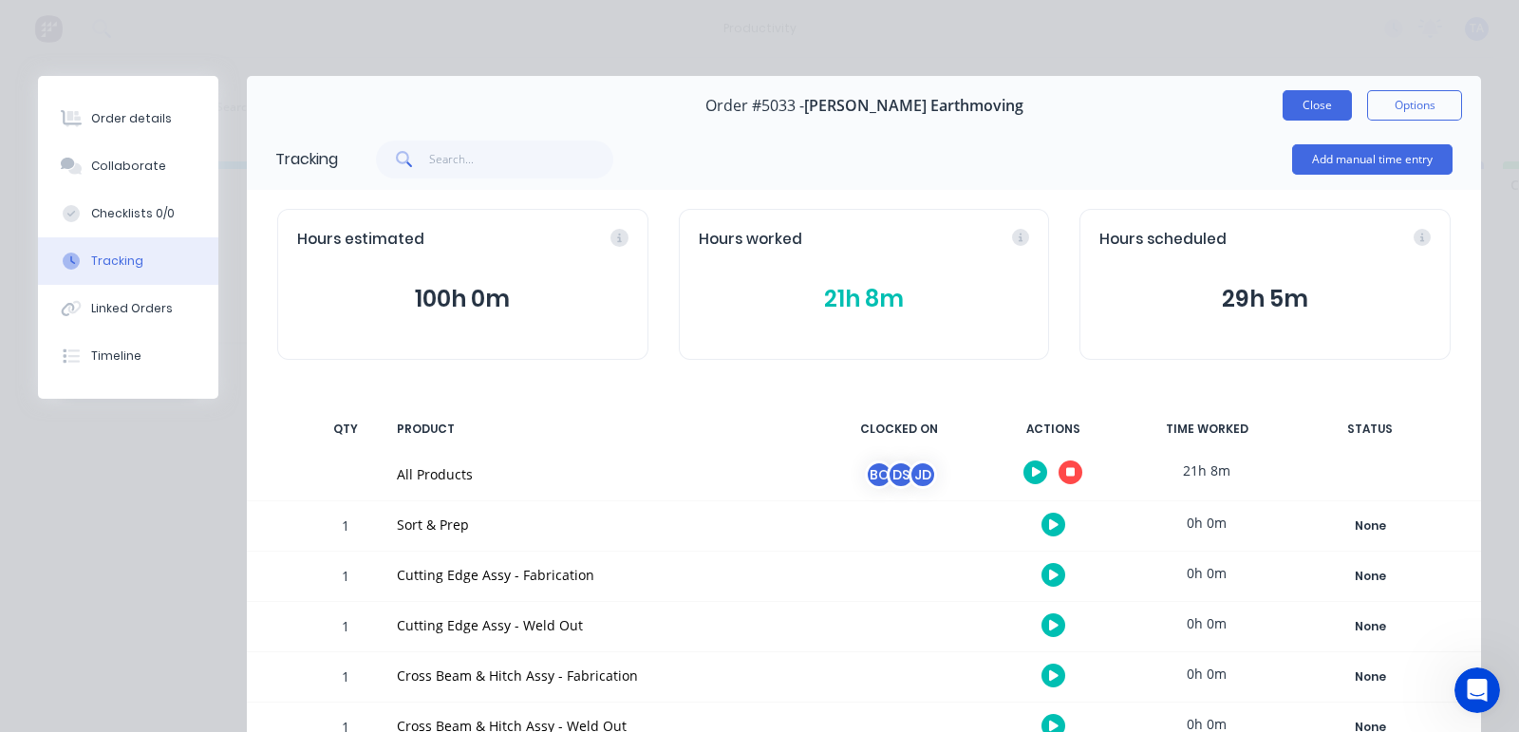
click at [1309, 103] on button "Close" at bounding box center [1317, 105] width 69 height 30
